Goal: Task Accomplishment & Management: Use online tool/utility

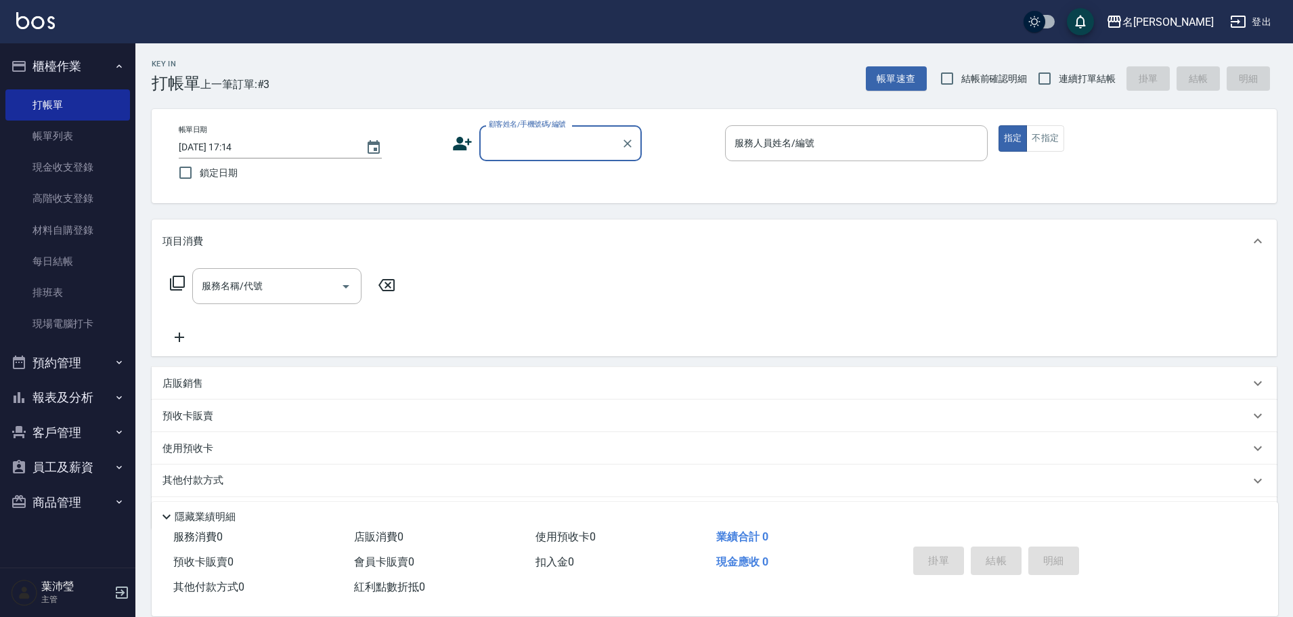
click at [1188, 306] on div "項目消費 服務名稱/代號 服務名稱/代號" at bounding box center [714, 287] width 1125 height 137
click at [1201, 292] on div "服務名稱/代號 服務名稱/代號" at bounding box center [714, 309] width 1125 height 93
click at [1202, 292] on div "服務名稱/代號 服務名稱/代號" at bounding box center [714, 309] width 1125 height 93
click at [1208, 318] on div "服務名稱/代號 服務名稱/代號" at bounding box center [714, 309] width 1125 height 93
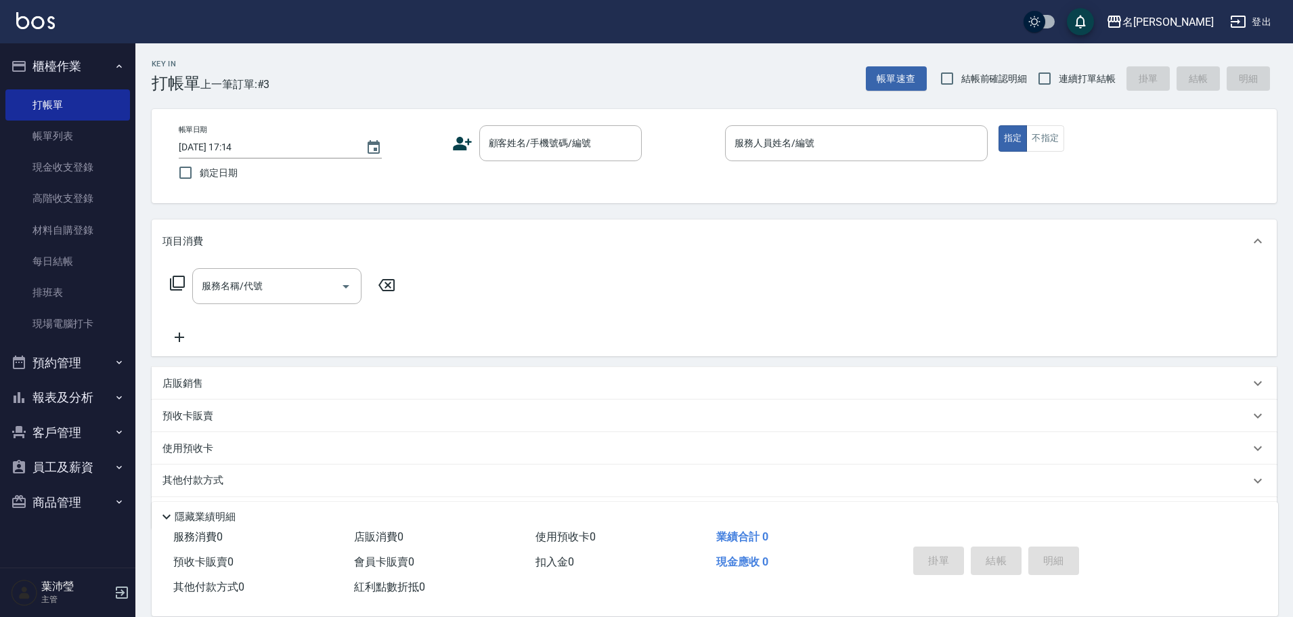
drag, startPoint x: 1208, startPoint y: 318, endPoint x: 1213, endPoint y: 332, distance: 15.4
click at [1208, 318] on div "服務名稱/代號 服務名稱/代號" at bounding box center [714, 309] width 1125 height 93
click at [542, 139] on input "顧客姓名/手機號碼/編號" at bounding box center [550, 143] width 130 height 24
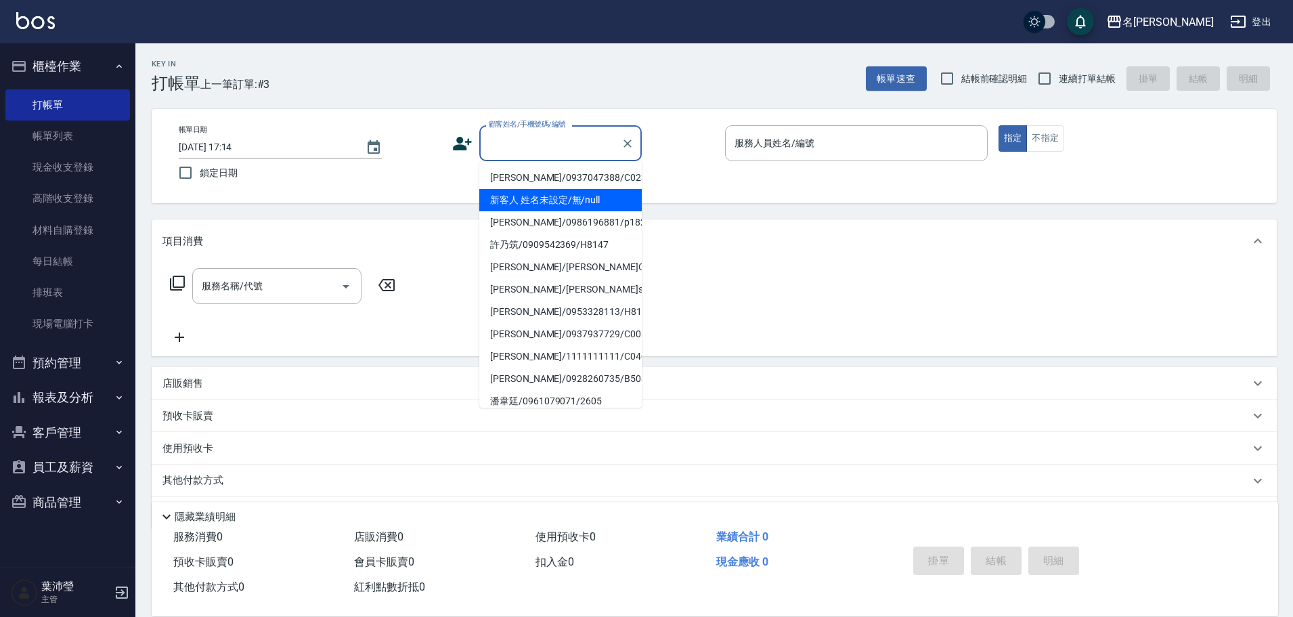
click at [578, 201] on li "新客人 姓名未設定/無/null" at bounding box center [560, 200] width 162 height 22
type input "新客人 姓名未設定/無/null"
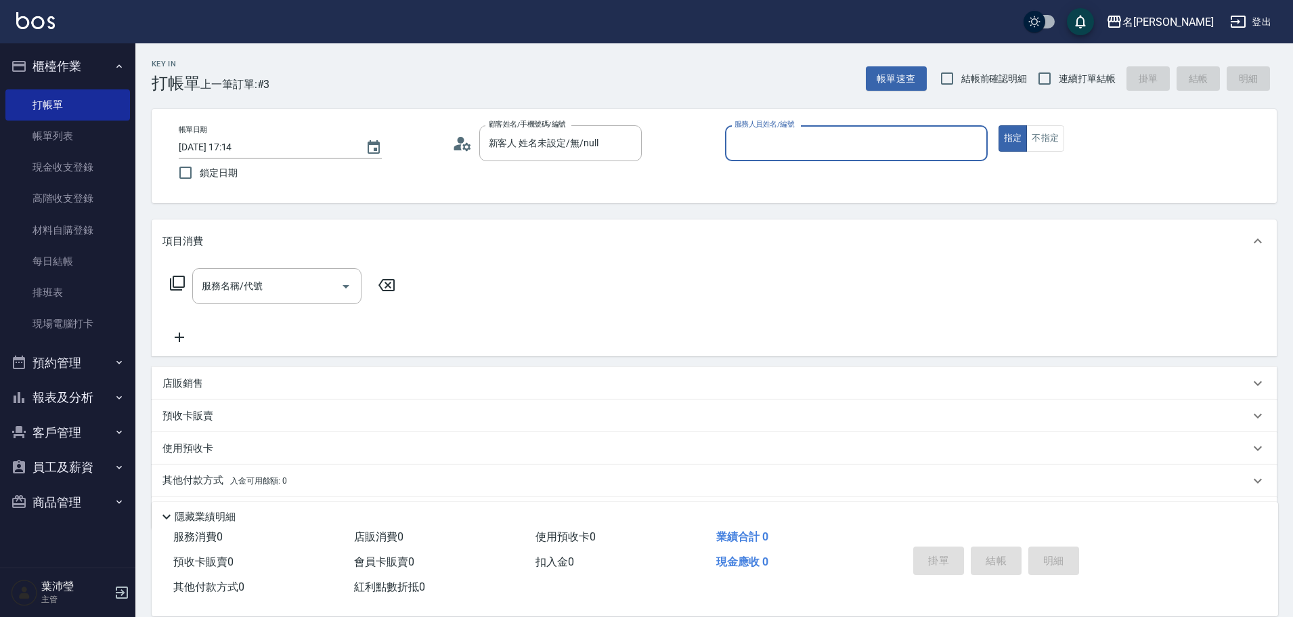
drag, startPoint x: 890, startPoint y: 133, endPoint x: 894, endPoint y: 141, distance: 8.5
click at [891, 137] on input "服務人員姓名/編號" at bounding box center [856, 143] width 250 height 24
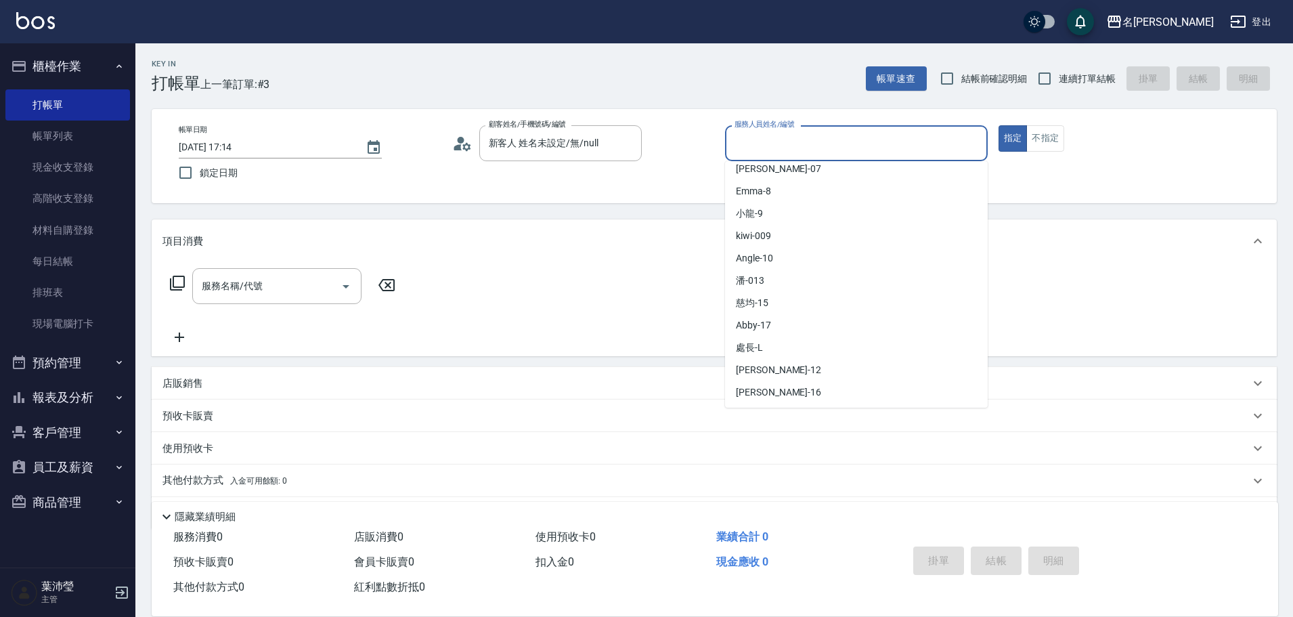
scroll to position [116, 0]
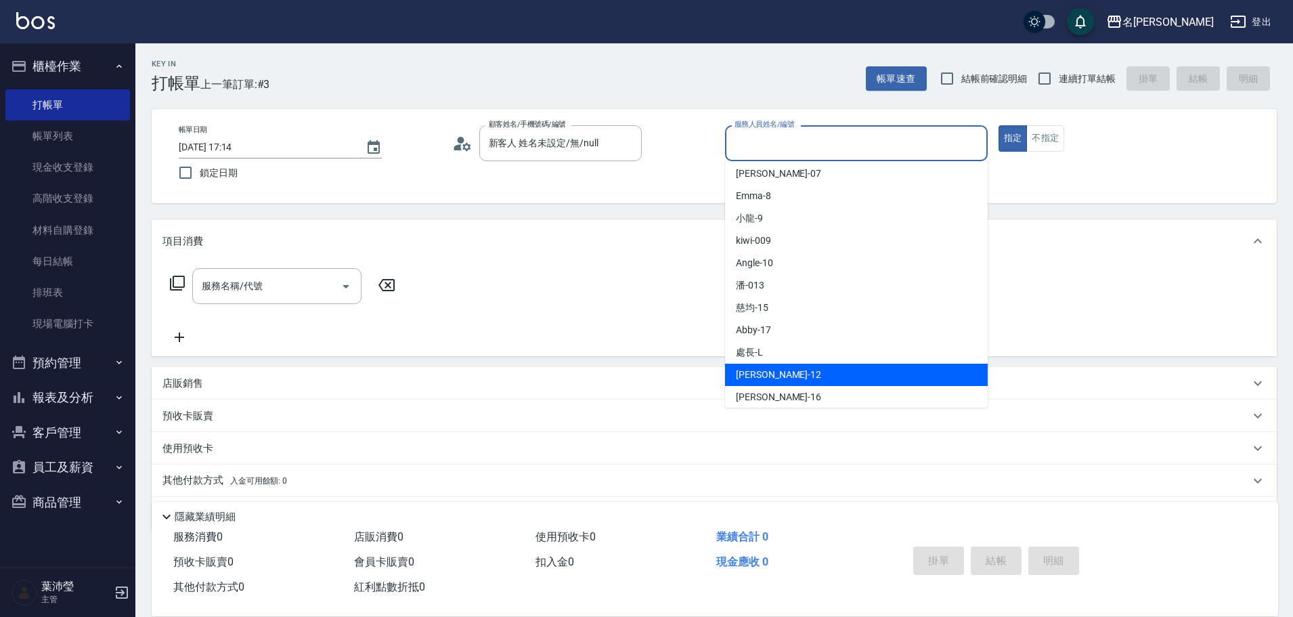
click at [888, 369] on div "[PERSON_NAME] -12" at bounding box center [856, 375] width 263 height 22
type input "[PERSON_NAME]-12"
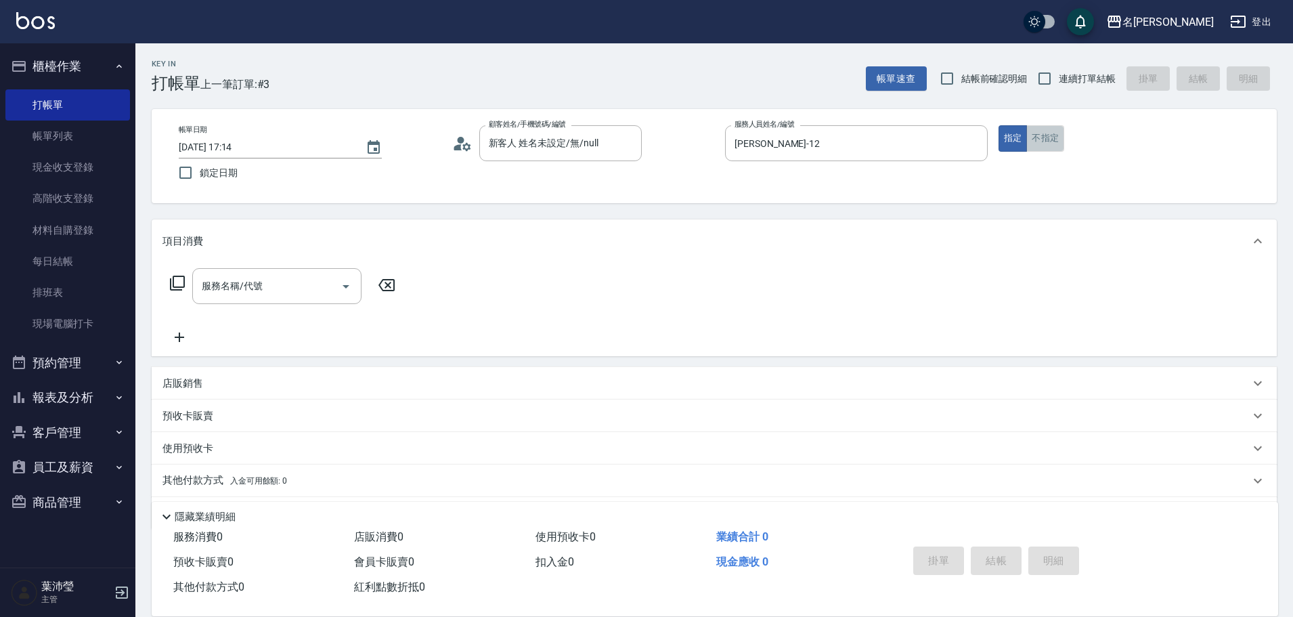
click at [1036, 144] on button "不指定" at bounding box center [1045, 138] width 38 height 26
click at [175, 284] on icon at bounding box center [177, 283] width 16 height 16
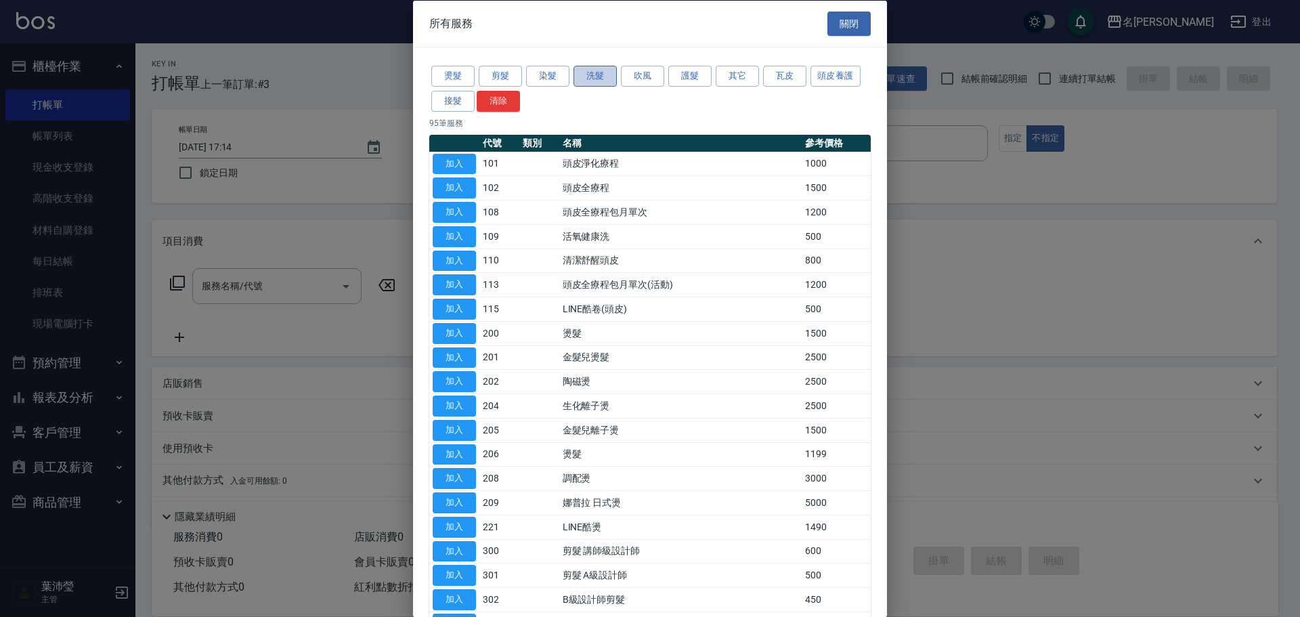
click at [596, 74] on button "洗髮" at bounding box center [594, 76] width 43 height 21
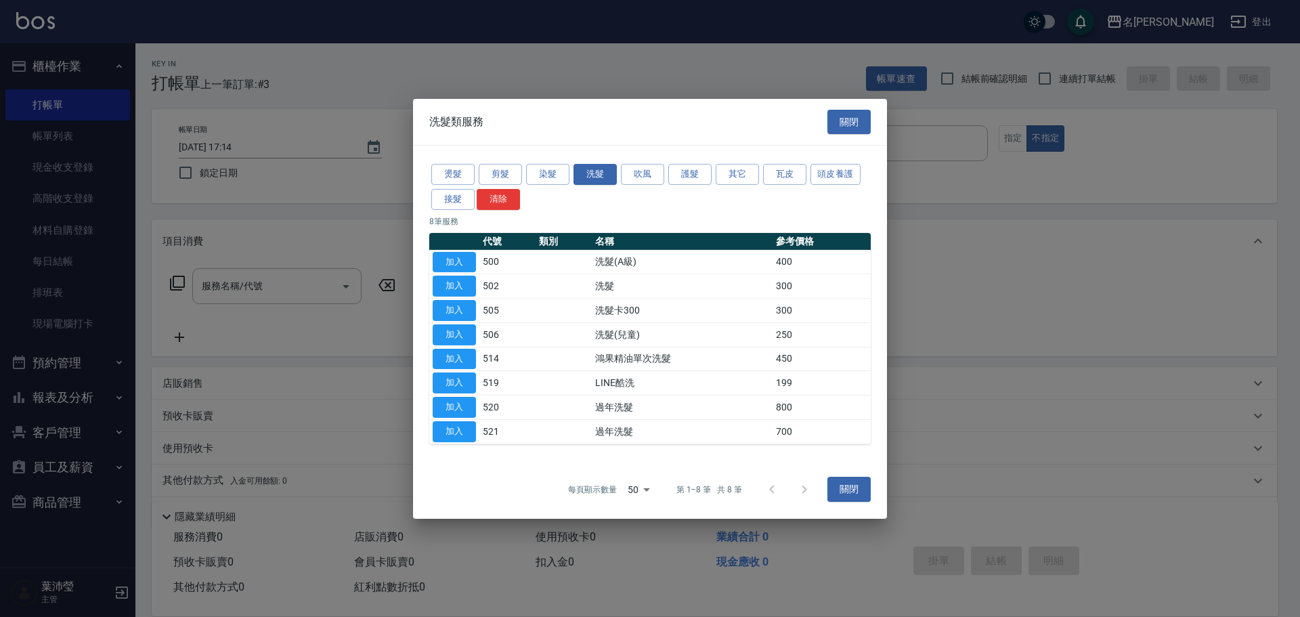
click at [466, 284] on button "加入" at bounding box center [454, 286] width 43 height 21
type input "洗髮(502)"
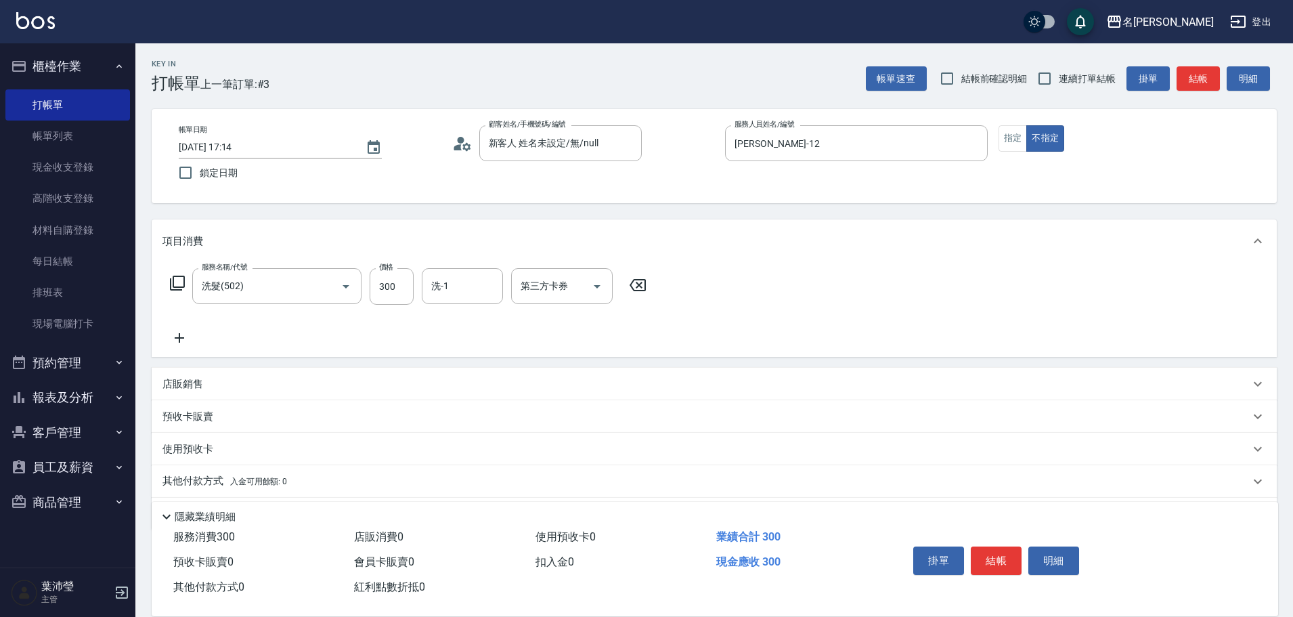
click at [183, 286] on icon at bounding box center [177, 283] width 16 height 16
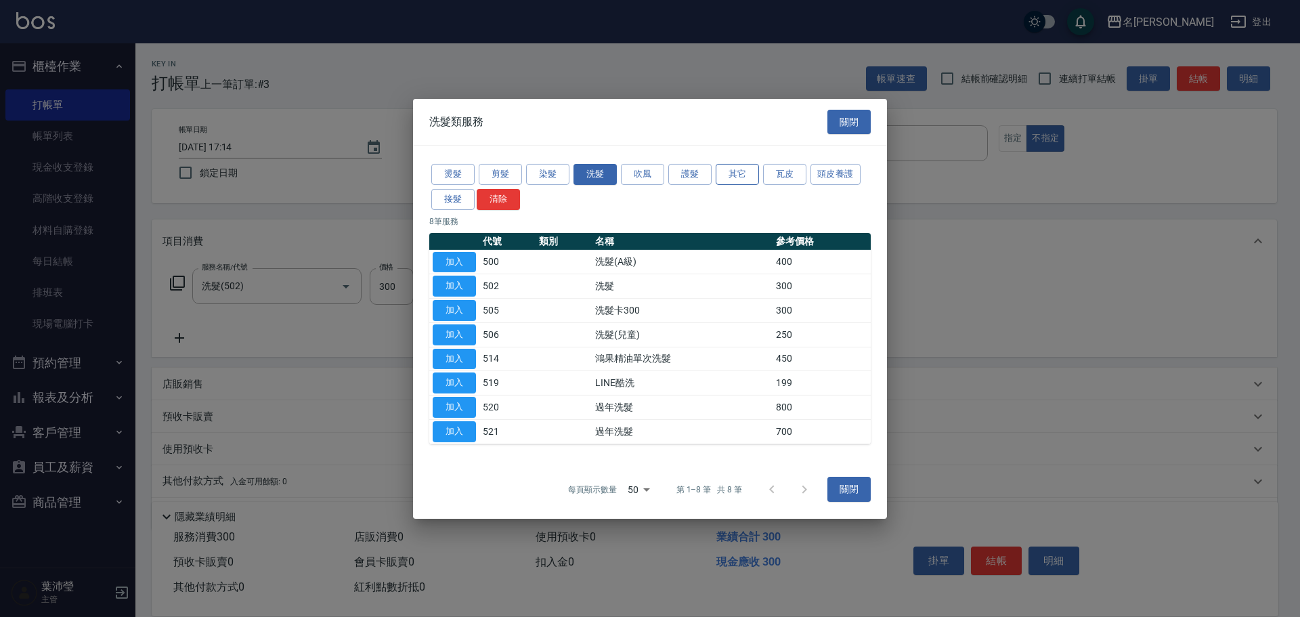
click at [742, 169] on button "其它" at bounding box center [737, 174] width 43 height 21
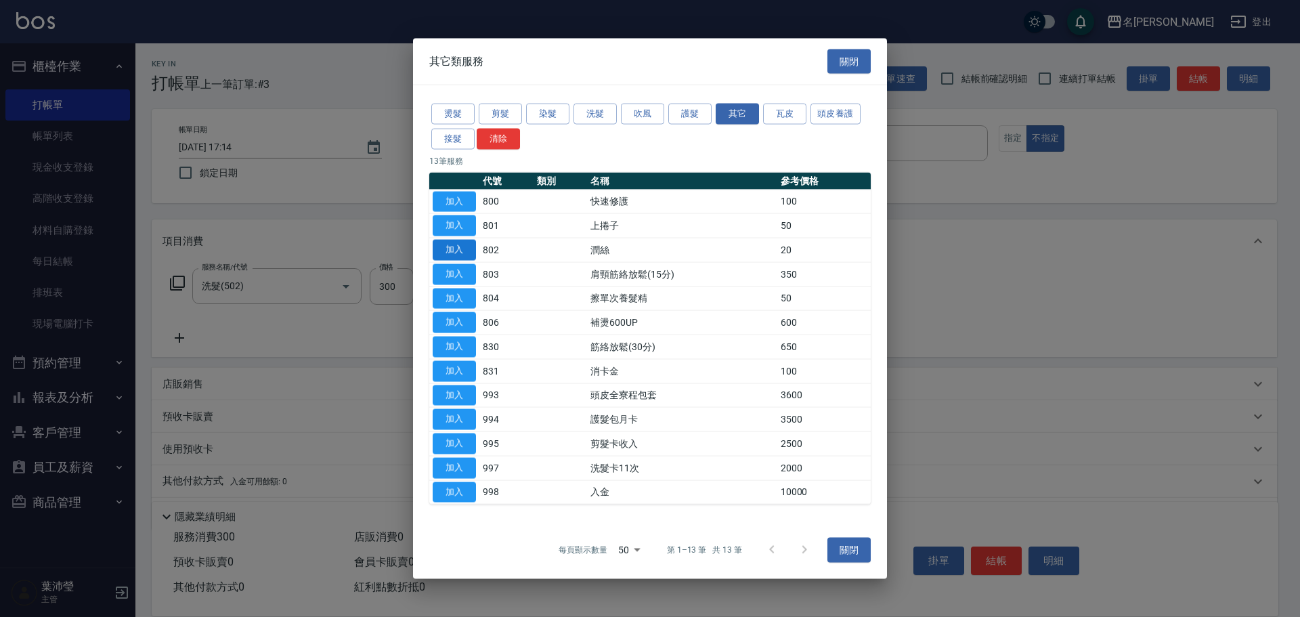
click at [473, 249] on button "加入" at bounding box center [454, 250] width 43 height 21
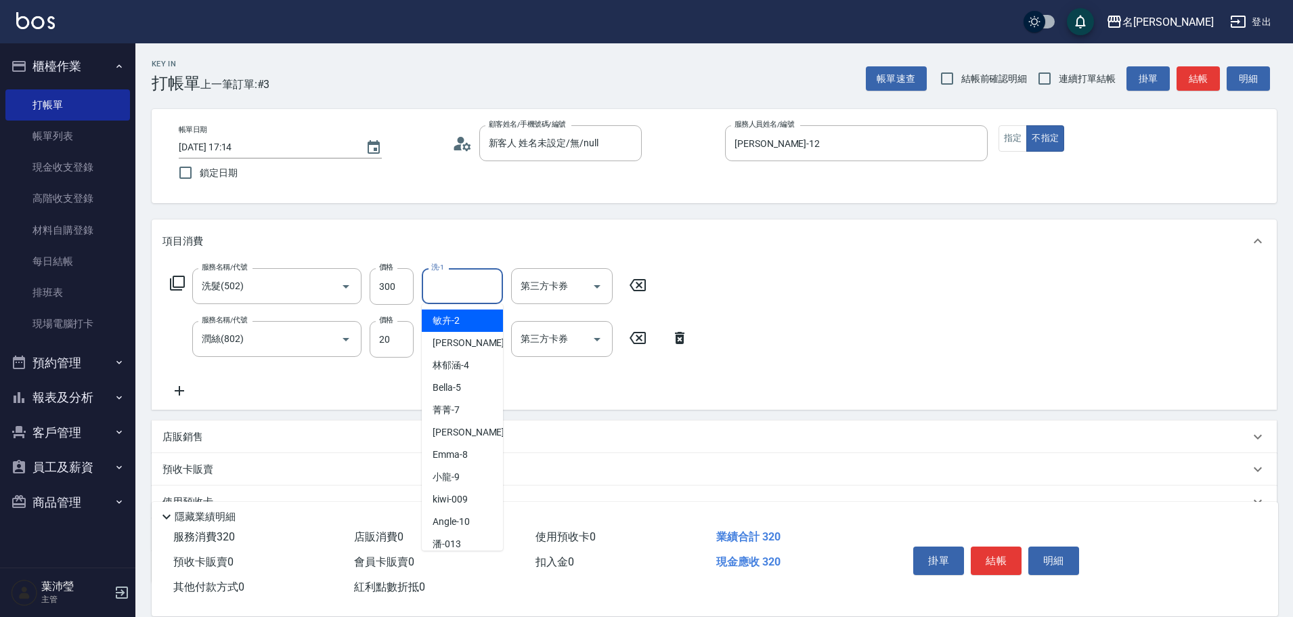
click at [475, 293] on input "洗-1" at bounding box center [462, 286] width 69 height 24
click at [483, 444] on div "Emma -8" at bounding box center [462, 454] width 81 height 22
type input "Emma-8"
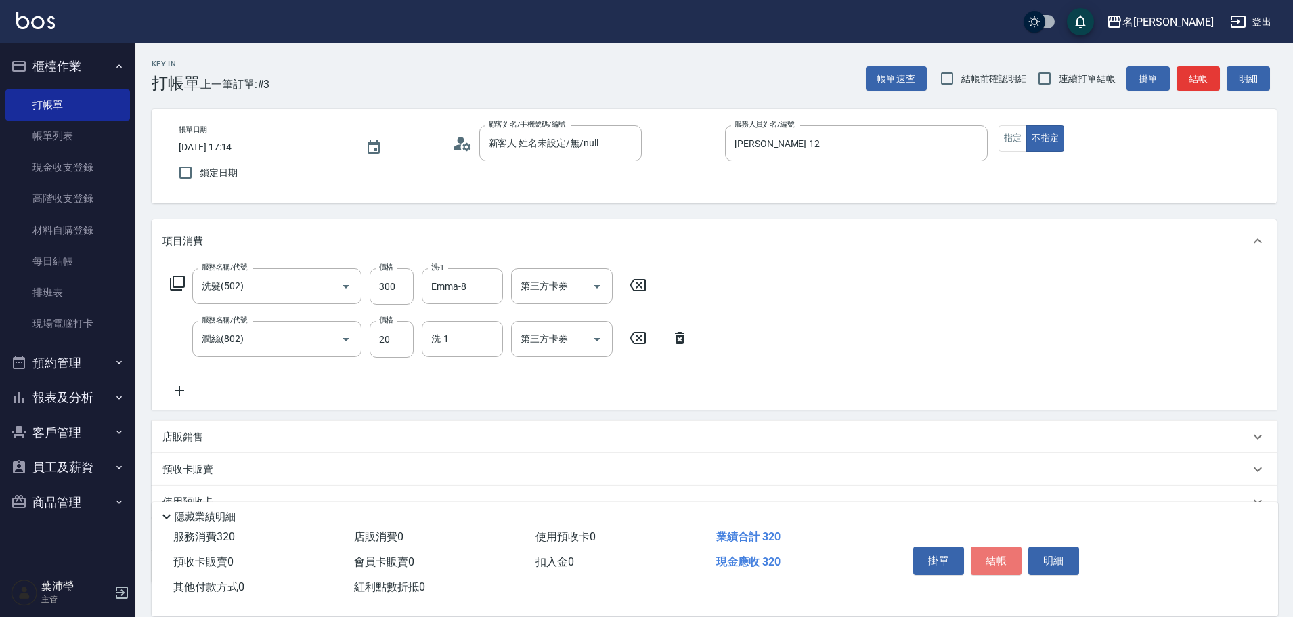
click at [997, 569] on button "結帳" at bounding box center [996, 560] width 51 height 28
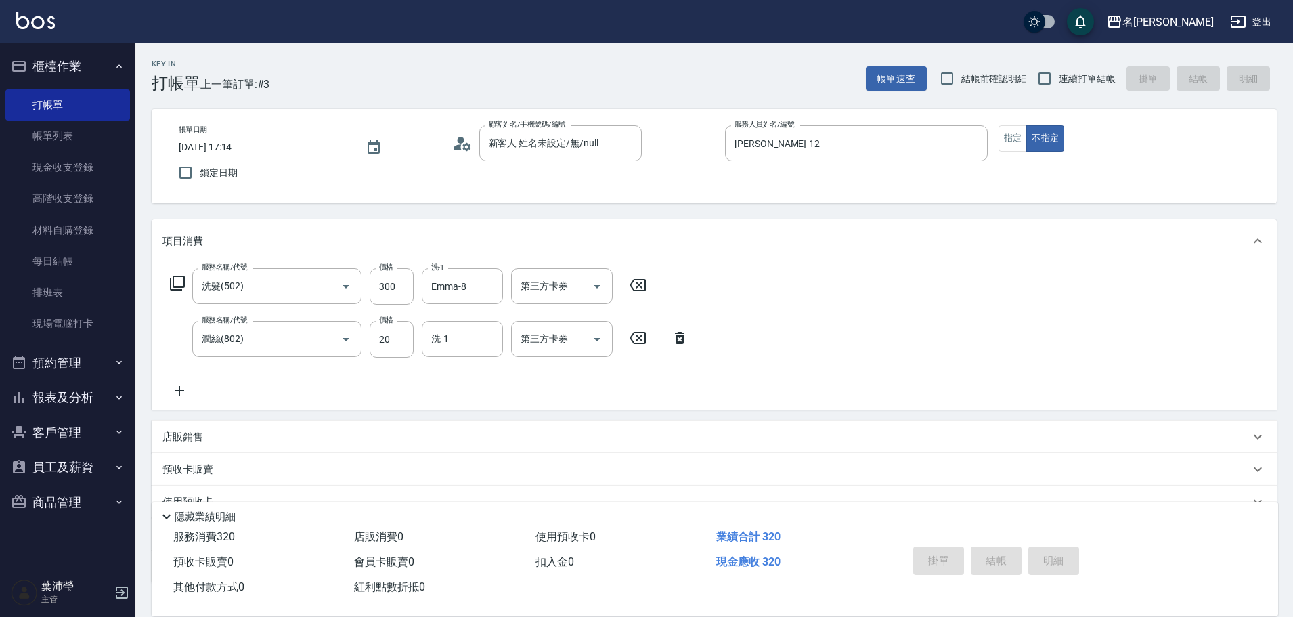
click at [999, 561] on div "掛單 結帳 明細" at bounding box center [996, 562] width 177 height 43
